Goal: Use online tool/utility: Utilize a website feature to perform a specific function

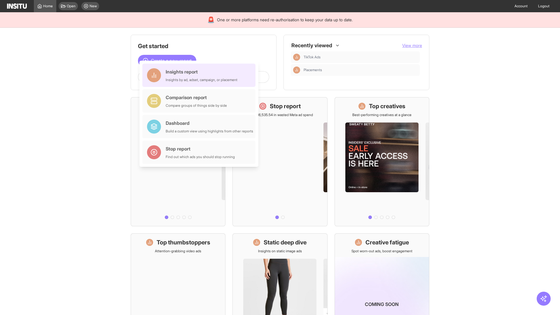
click at [200, 75] on div "Insights report Insights by ad, adset, campaign, or placement" at bounding box center [202, 75] width 72 height 14
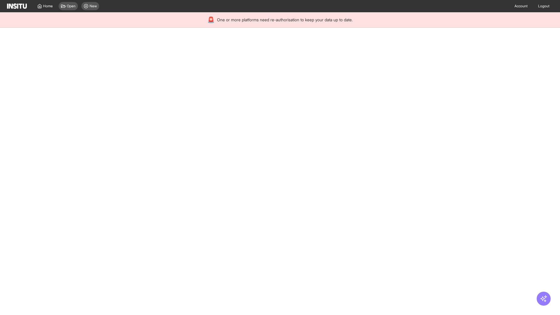
select select "**"
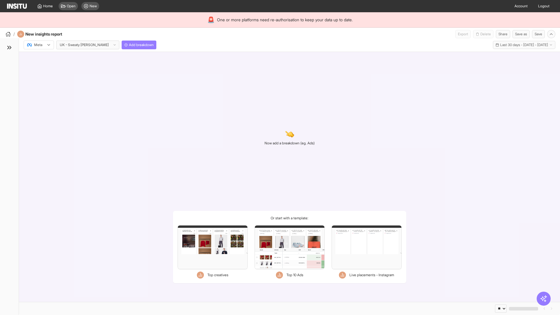
click at [39, 45] on div at bounding box center [35, 45] width 16 height 6
click at [38, 57] on span "Meta" at bounding box center [38, 57] width 8 height 5
click at [129, 45] on span "Add breakdown" at bounding box center [141, 45] width 25 height 5
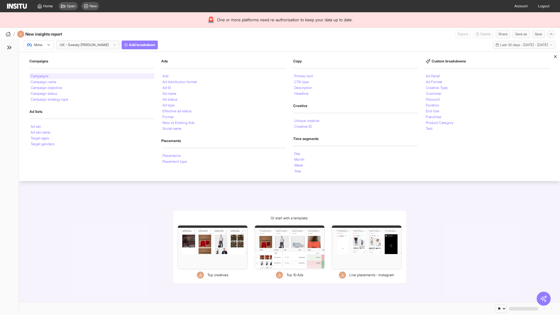
click at [40, 76] on li "Campaigns" at bounding box center [40, 75] width 18 height 3
